Goal: Task Accomplishment & Management: Complete application form

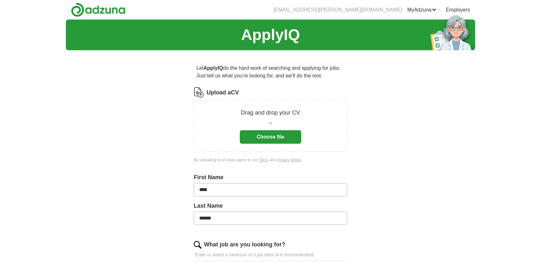
click at [264, 136] on button "Choose file" at bounding box center [270, 136] width 61 height 13
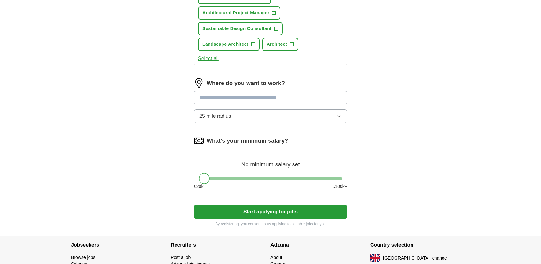
scroll to position [319, 0]
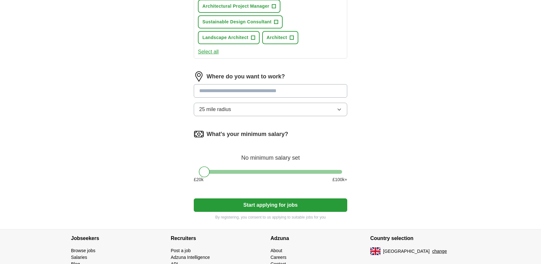
click at [233, 106] on button "25 mile radius" at bounding box center [270, 109] width 153 height 13
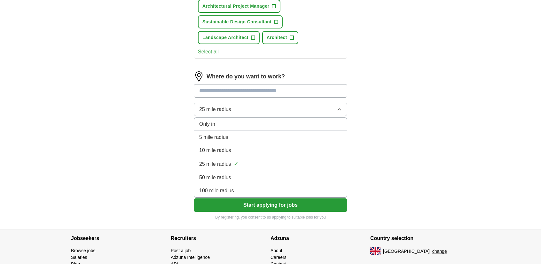
click at [226, 187] on span "100 mile radius" at bounding box center [216, 191] width 35 height 8
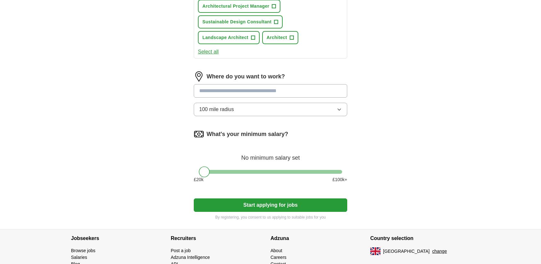
click at [241, 205] on button "Start applying for jobs" at bounding box center [270, 204] width 153 height 13
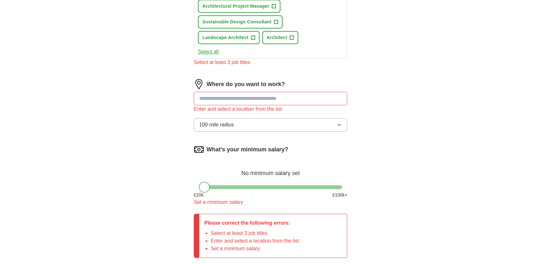
click at [230, 101] on input at bounding box center [270, 98] width 153 height 13
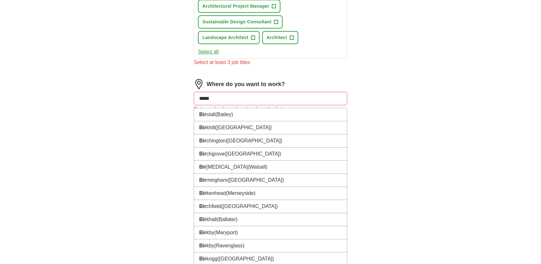
type input "******"
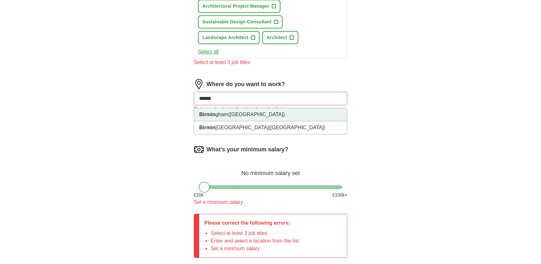
click at [286, 111] on li "Birmin gham ([GEOGRAPHIC_DATA])" at bounding box center [270, 114] width 153 height 13
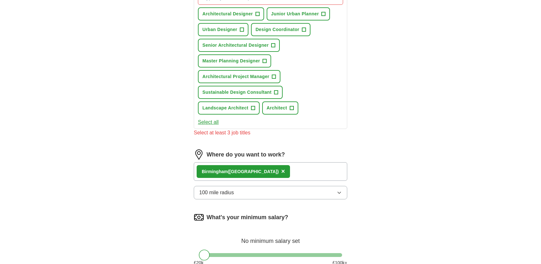
scroll to position [160, 0]
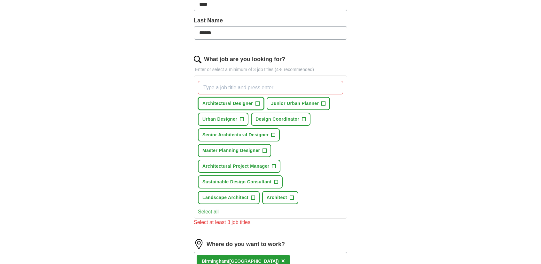
click at [258, 101] on span "+" at bounding box center [257, 103] width 4 height 5
click at [241, 119] on span "+" at bounding box center [242, 119] width 4 height 5
click at [265, 148] on span "+" at bounding box center [265, 150] width 4 height 5
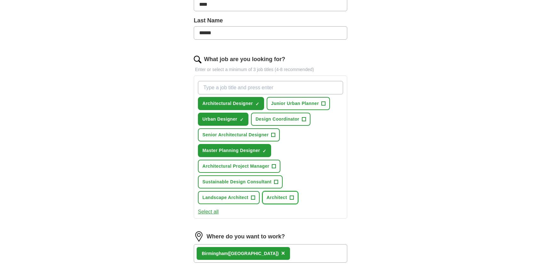
click at [284, 195] on span "Architect" at bounding box center [276, 197] width 20 height 7
click at [322, 104] on span "+" at bounding box center [323, 103] width 4 height 5
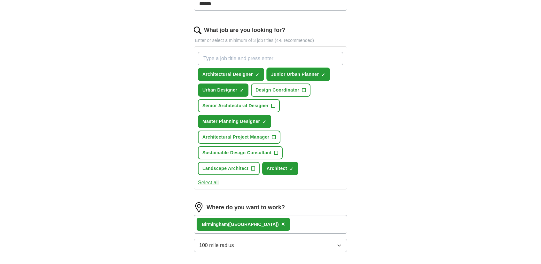
scroll to position [192, 0]
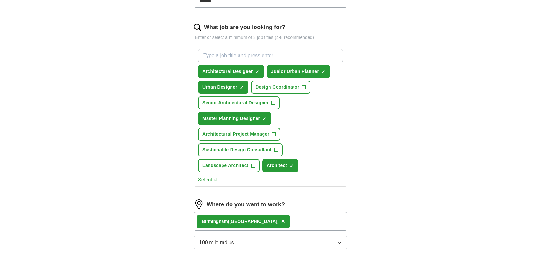
click at [240, 51] on input "What job are you looking for?" at bounding box center [270, 55] width 145 height 13
type input "h"
type input "junior urban designer"
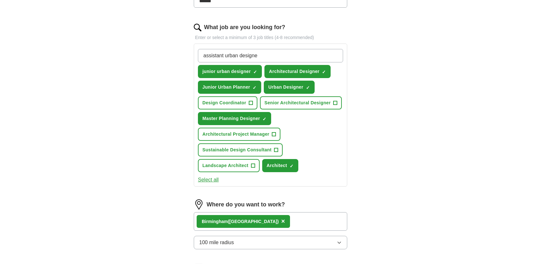
type input "assistant urban designer"
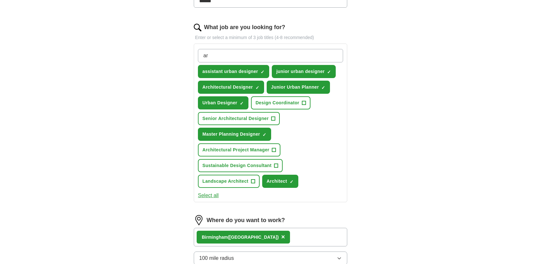
type input "a"
type input "junior architectural designer"
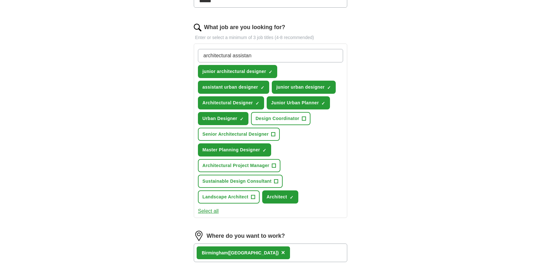
type input "architectural assistant"
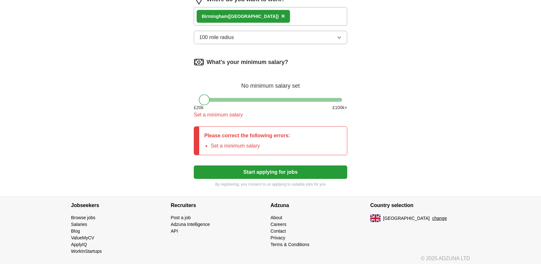
scroll to position [445, 0]
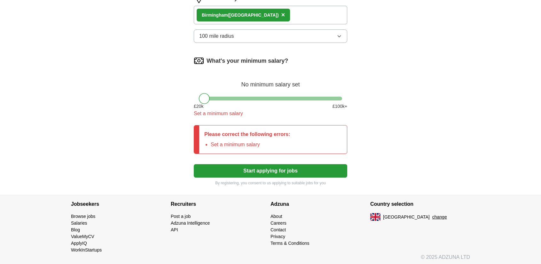
click at [283, 166] on button "Start applying for jobs" at bounding box center [270, 170] width 153 height 13
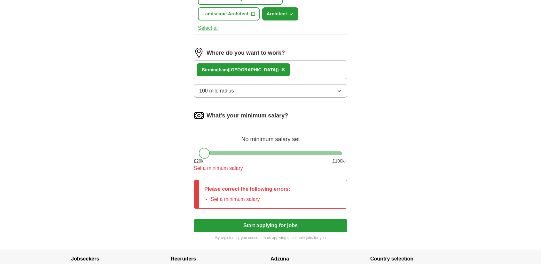
scroll to position [381, 0]
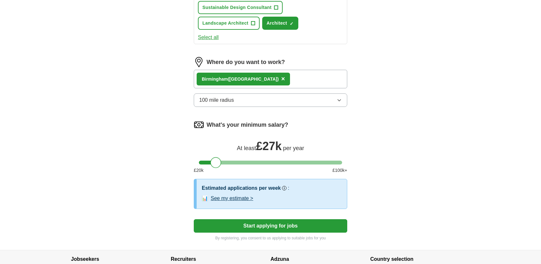
drag, startPoint x: 208, startPoint y: 160, endPoint x: 220, endPoint y: 160, distance: 12.1
click at [220, 160] on div at bounding box center [215, 162] width 11 height 11
click at [273, 225] on button "Start applying for jobs" at bounding box center [270, 225] width 153 height 13
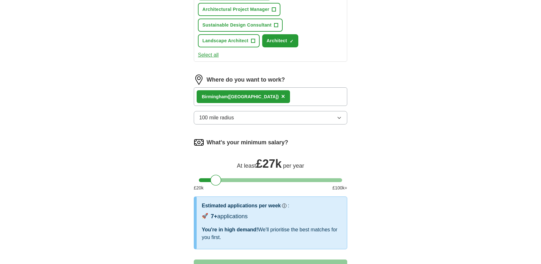
select select "**"
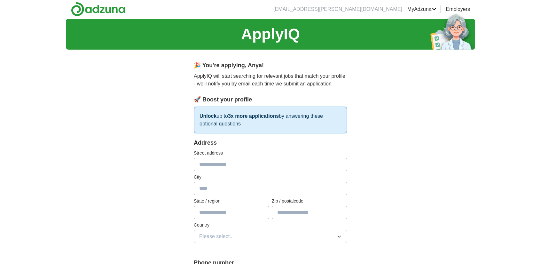
scroll to position [0, 0]
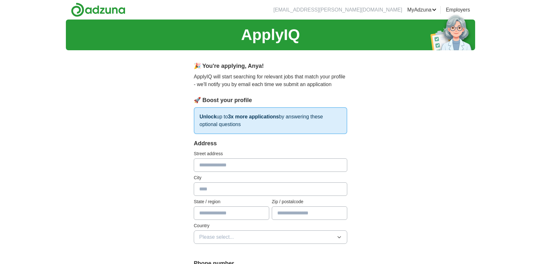
click at [279, 170] on input "text" at bounding box center [270, 164] width 153 height 13
type input "**********"
type input "***"
type input "*******"
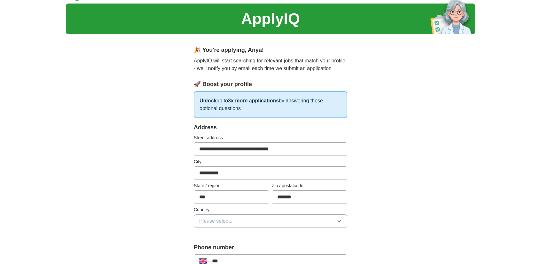
scroll to position [96, 0]
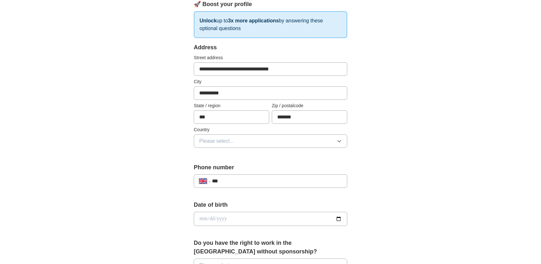
click at [229, 137] on span "Please select..." at bounding box center [216, 141] width 35 height 8
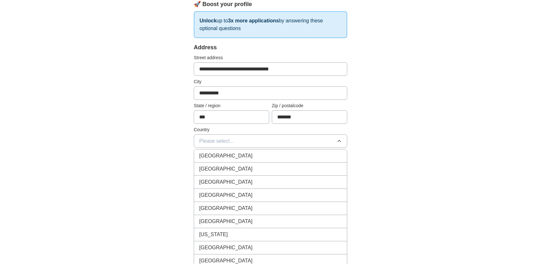
click at [233, 153] on span "[GEOGRAPHIC_DATA]" at bounding box center [225, 156] width 53 height 8
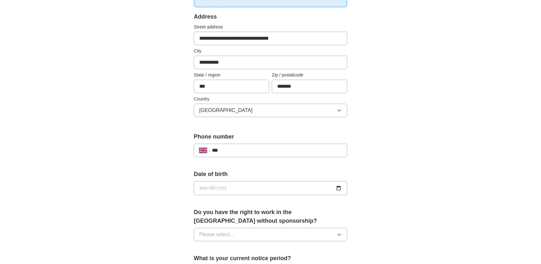
scroll to position [128, 0]
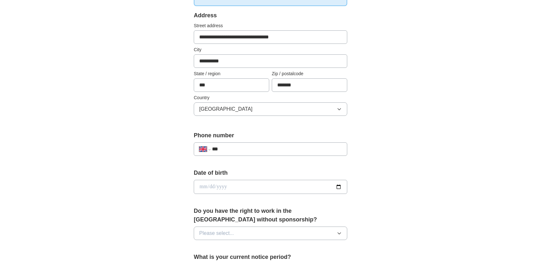
click at [232, 144] on div "**********" at bounding box center [270, 148] width 153 height 13
click at [236, 146] on input "***" at bounding box center [277, 149] width 130 height 8
type input "**********"
click at [247, 183] on input "date" at bounding box center [270, 187] width 153 height 14
type input "**********"
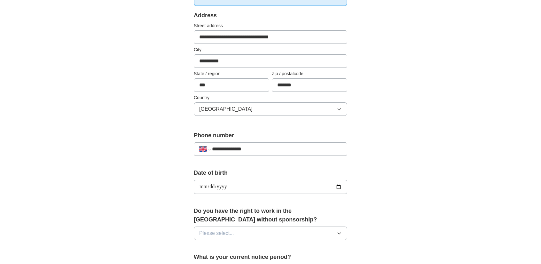
click at [252, 230] on button "Please select..." at bounding box center [270, 232] width 153 height 13
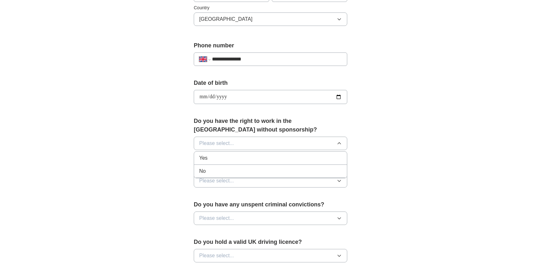
scroll to position [224, 0]
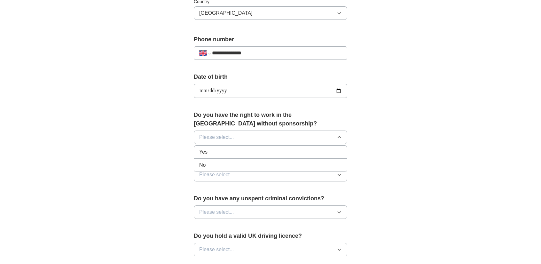
click at [228, 151] on div "Yes" at bounding box center [270, 152] width 142 height 8
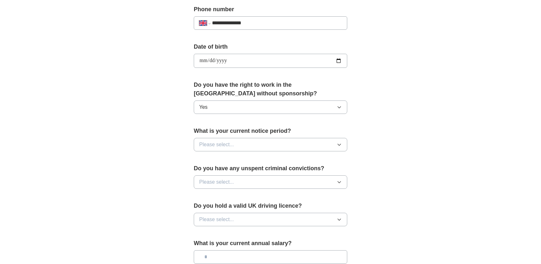
scroll to position [256, 0]
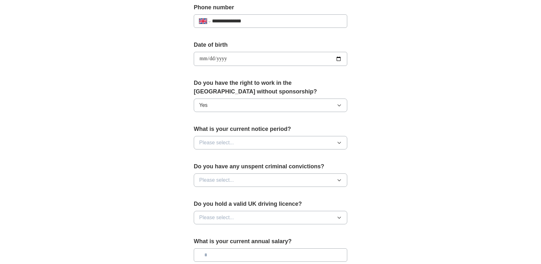
click at [226, 140] on span "Please select..." at bounding box center [216, 143] width 35 height 8
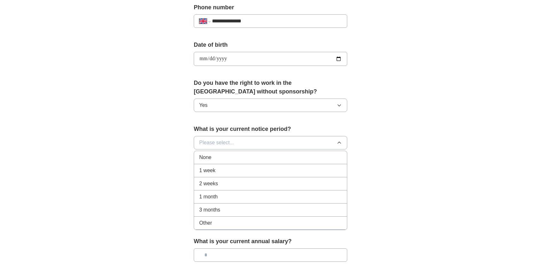
click at [214, 166] on span "1 week" at bounding box center [207, 170] width 16 height 8
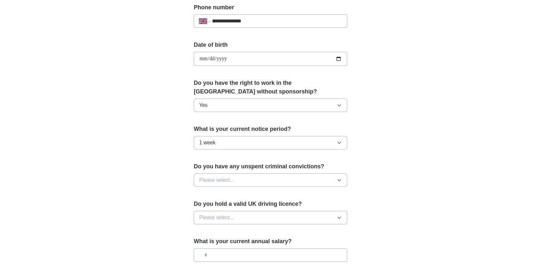
click at [219, 181] on span "Please select..." at bounding box center [216, 180] width 35 height 8
drag, startPoint x: 216, startPoint y: 206, endPoint x: 216, endPoint y: 202, distance: 4.5
click at [217, 206] on div "No" at bounding box center [270, 208] width 142 height 8
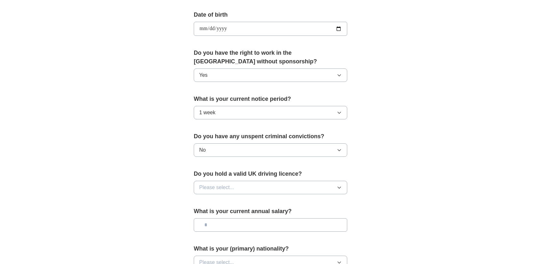
scroll to position [288, 0]
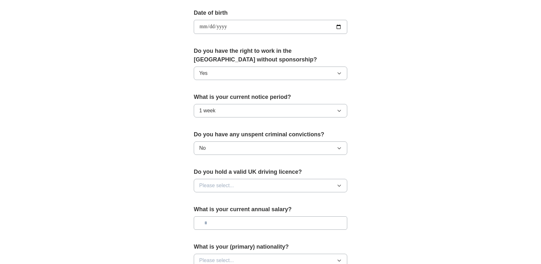
click at [214, 186] on span "Please select..." at bounding box center [216, 185] width 35 height 8
click at [214, 212] on div "No" at bounding box center [270, 213] width 142 height 8
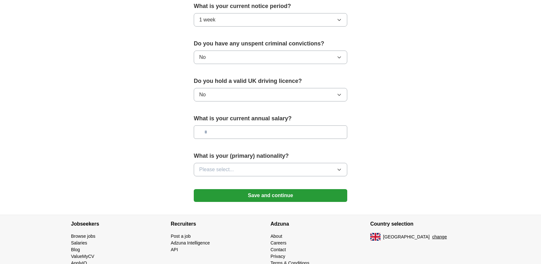
scroll to position [383, 0]
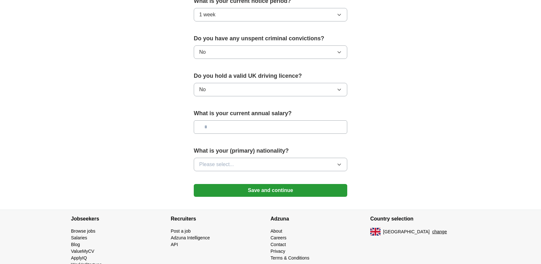
click at [220, 122] on input "text" at bounding box center [270, 126] width 153 height 13
click at [238, 164] on button "Please select..." at bounding box center [270, 164] width 153 height 13
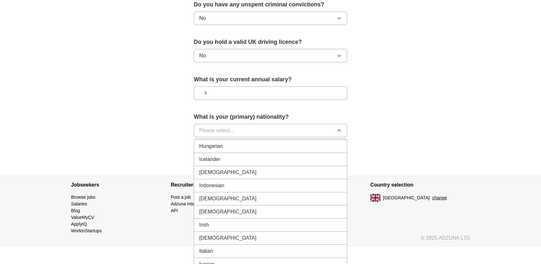
scroll to position [1022, 0]
click at [243, 167] on div "[DEMOGRAPHIC_DATA]" at bounding box center [270, 171] width 142 height 8
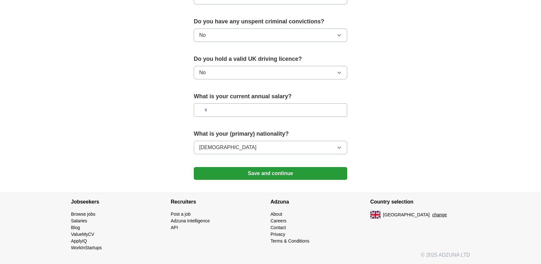
scroll to position [397, 0]
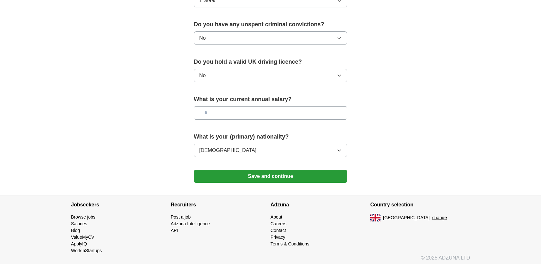
click at [268, 171] on button "Save and continue" at bounding box center [270, 176] width 153 height 13
